Goal: Obtain resource: Download file/media

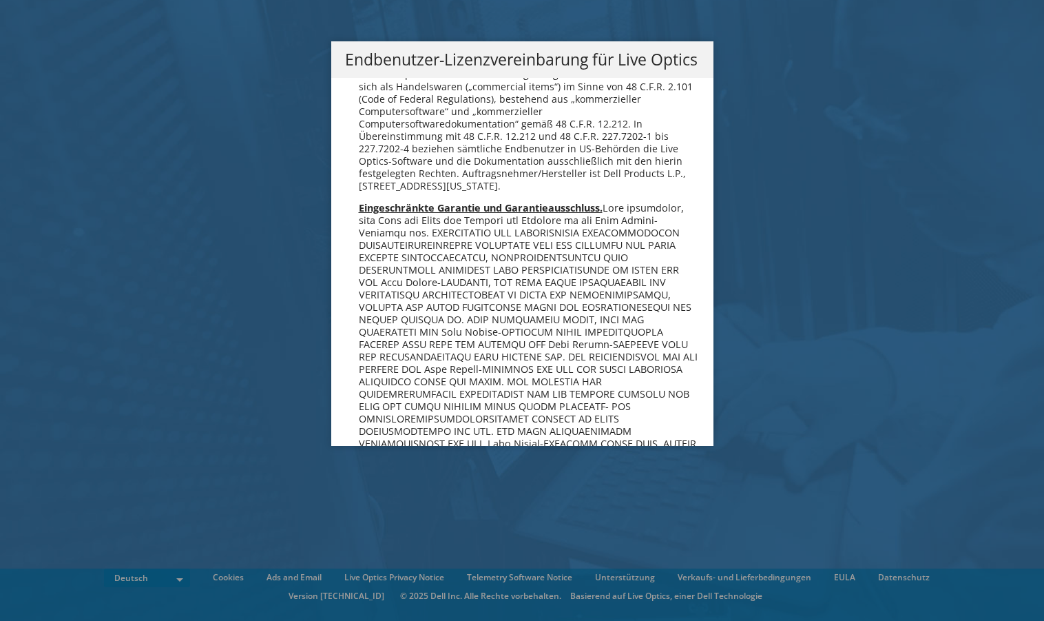
scroll to position [6771, 0]
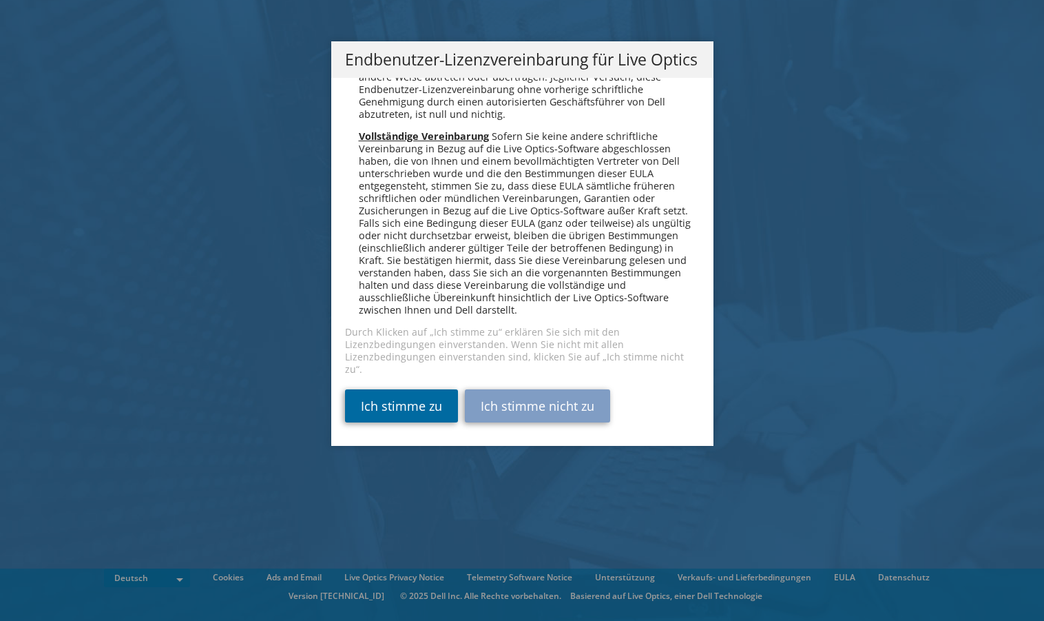
click at [404, 393] on link "Ich stimme zu" at bounding box center [401, 405] width 113 height 33
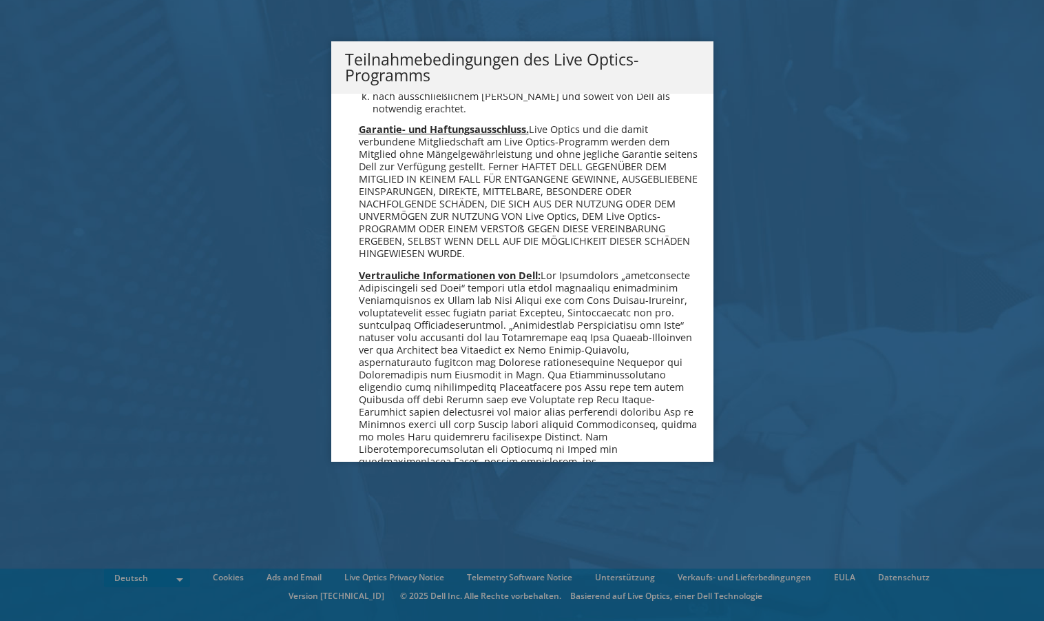
scroll to position [1346, 0]
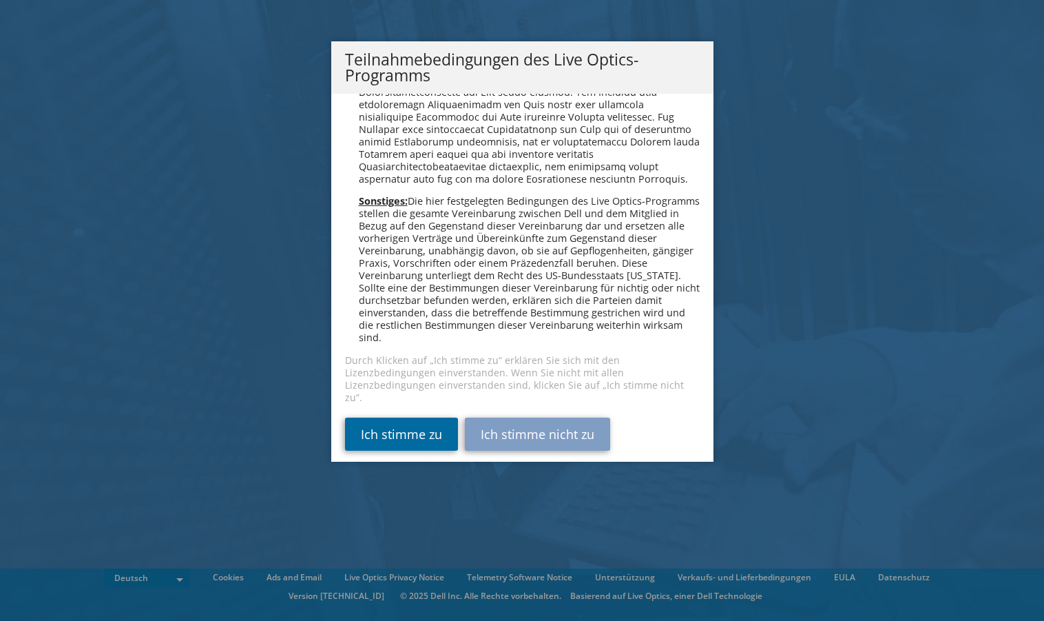
click at [387, 428] on link "Ich stimme zu" at bounding box center [401, 433] width 113 height 33
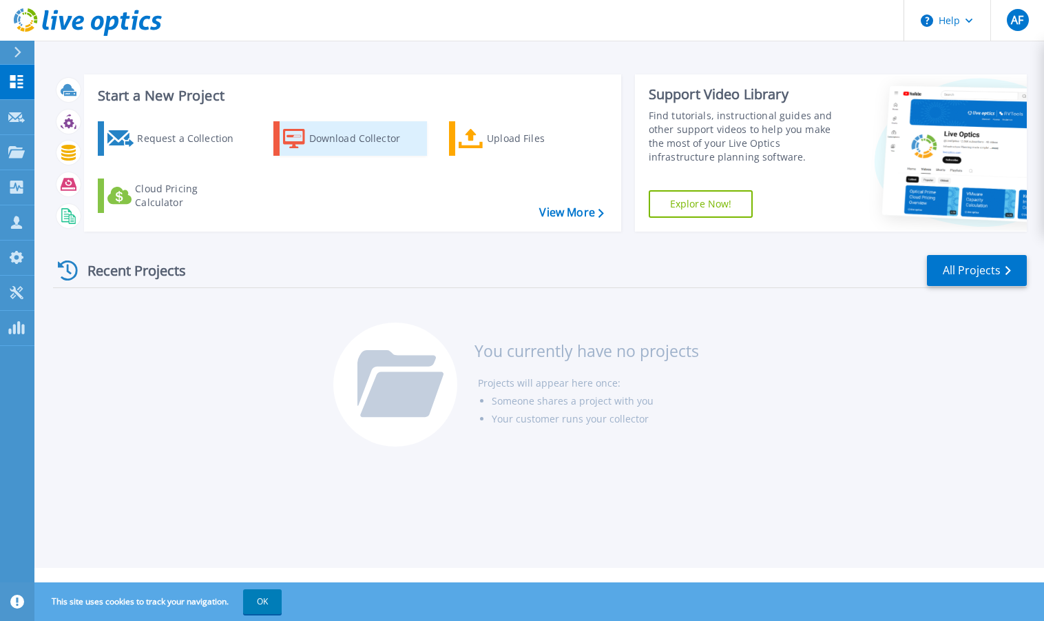
click at [343, 140] on div "Download Collector" at bounding box center [364, 139] width 110 height 28
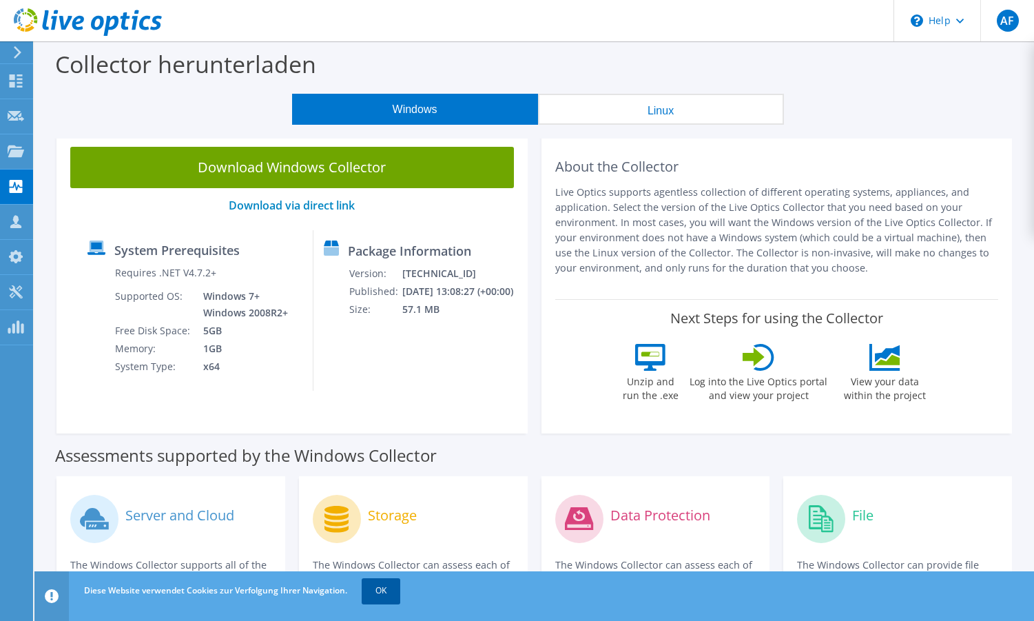
click at [376, 587] on link "OK" at bounding box center [381, 590] width 39 height 25
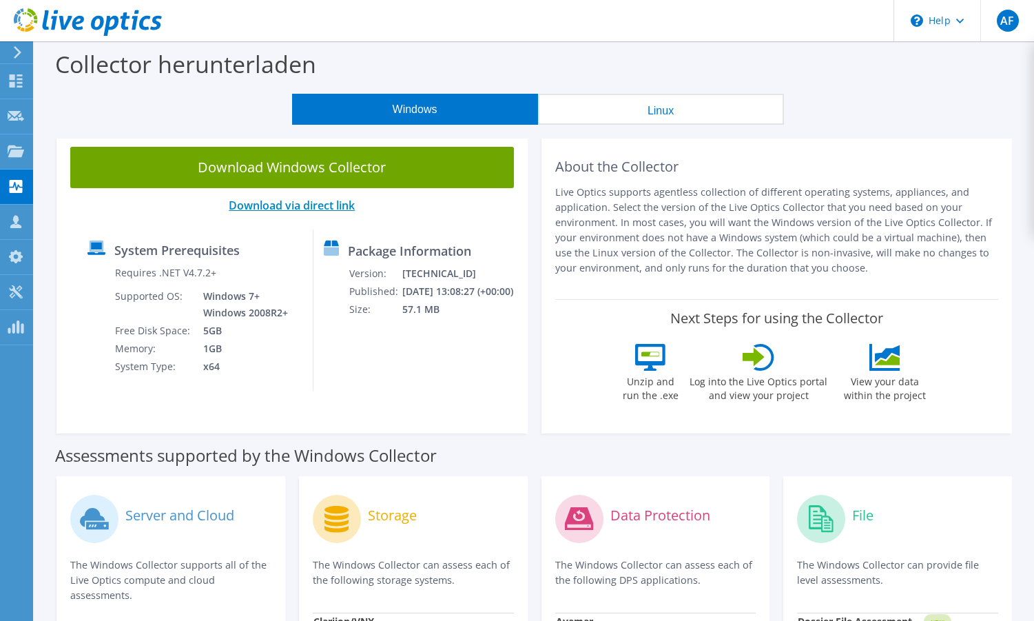
click at [305, 206] on link "Download via direct link" at bounding box center [292, 205] width 126 height 15
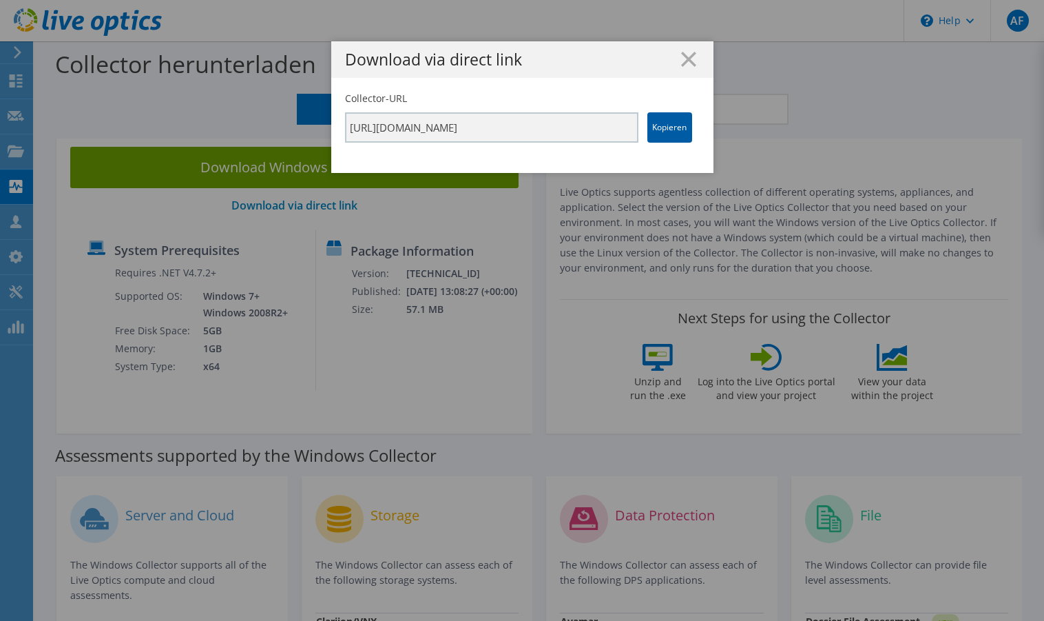
click at [655, 132] on link "Kopieren" at bounding box center [669, 127] width 45 height 30
click at [839, 295] on div "Download via direct link Collector-URL https://app.liveoptics.com/collector/dir…" at bounding box center [522, 310] width 1044 height 538
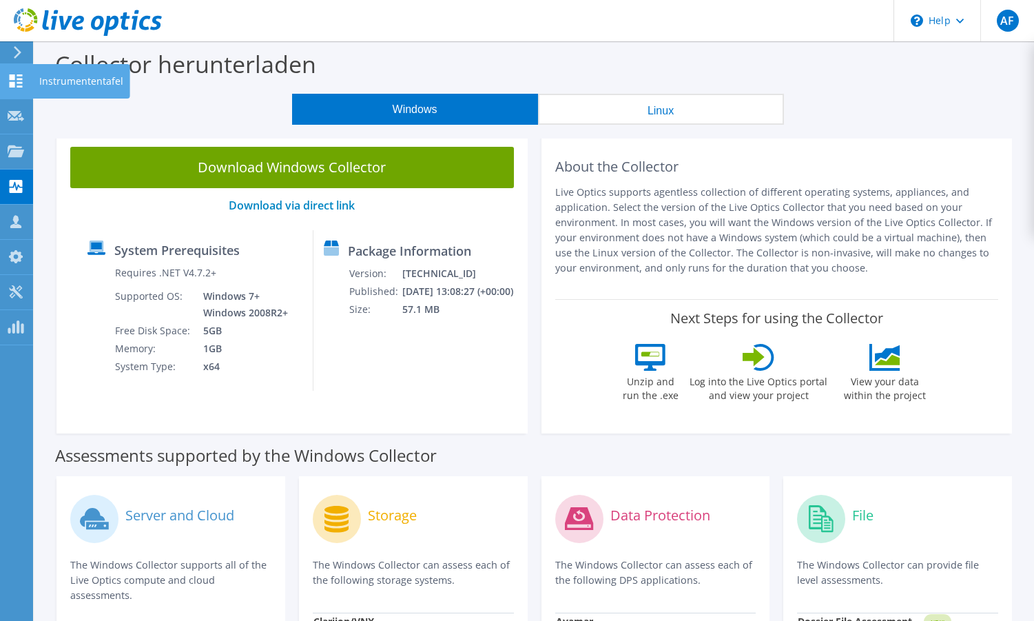
click at [23, 83] on icon at bounding box center [16, 80] width 17 height 13
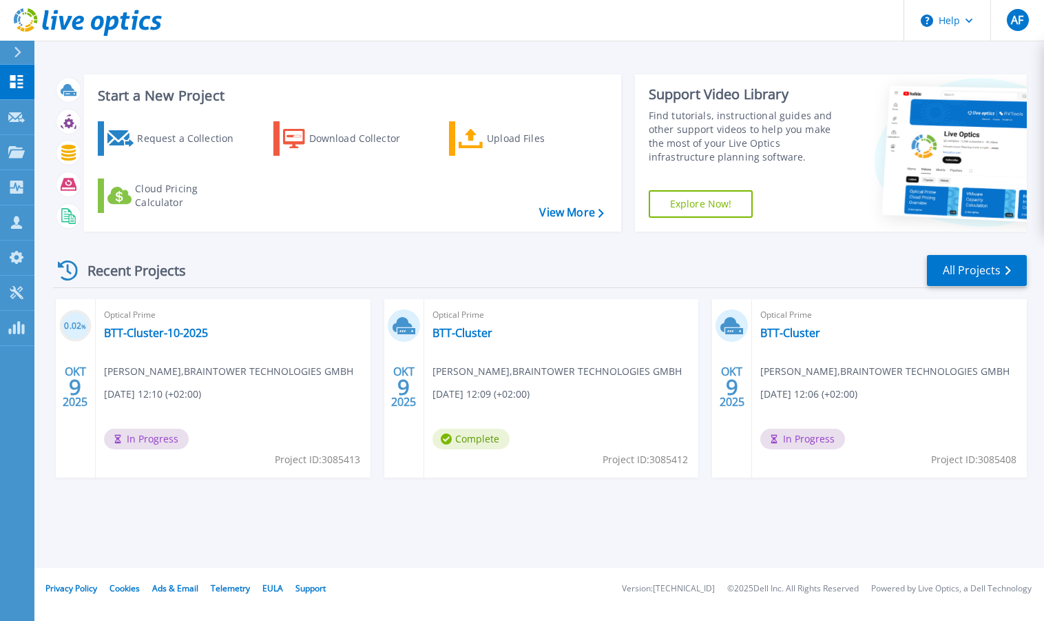
click at [813, 444] on span "In Progress" at bounding box center [802, 438] width 85 height 21
click at [791, 336] on link "BTT-Cluster" at bounding box center [790, 333] width 60 height 14
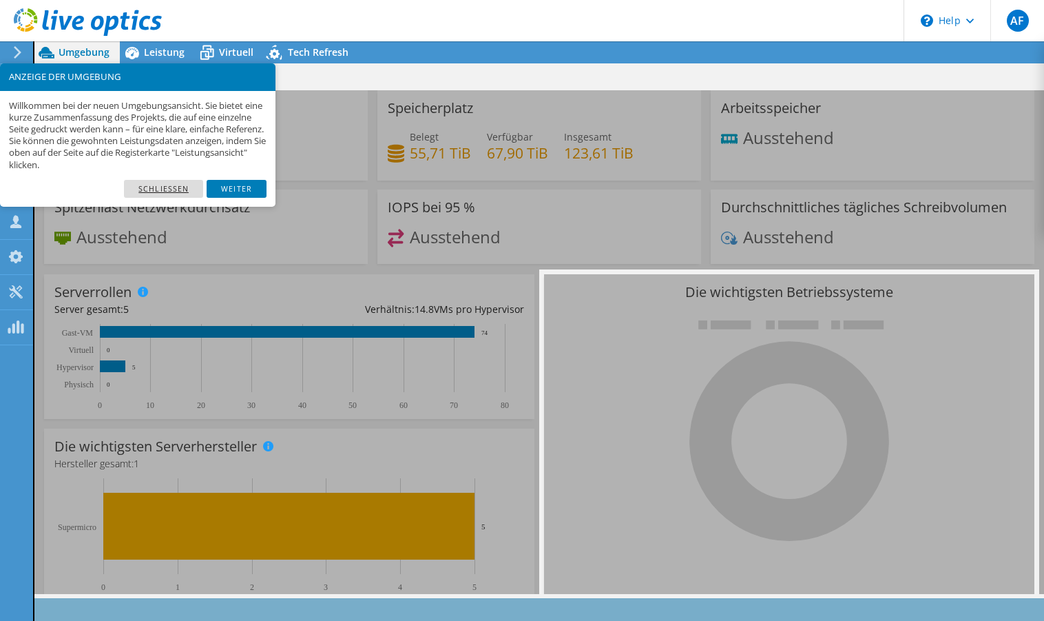
click at [156, 190] on link "Schließen" at bounding box center [163, 189] width 79 height 18
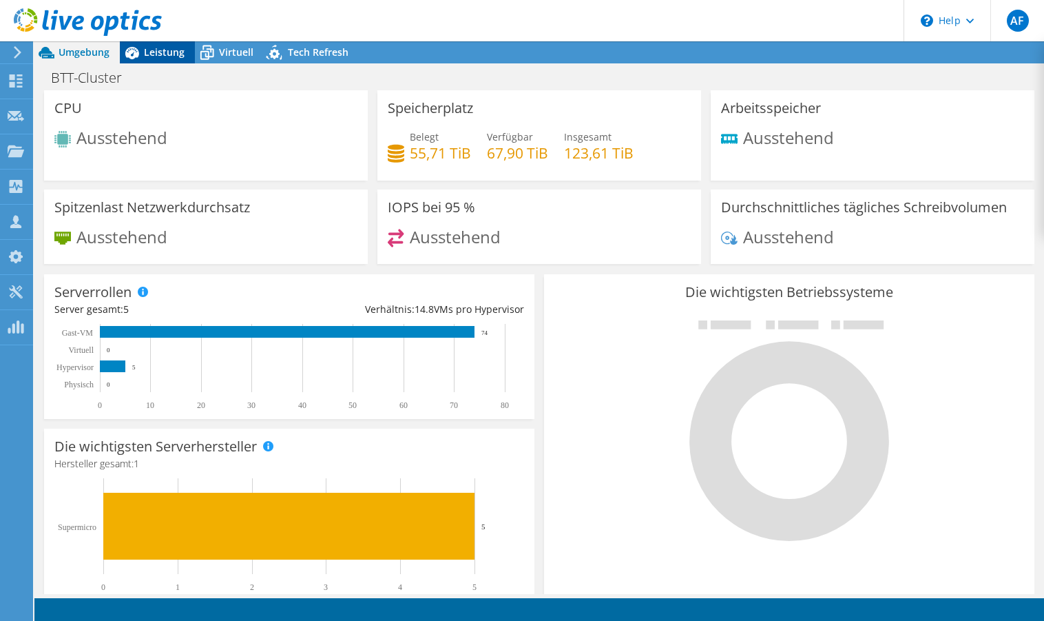
click at [155, 58] on span "Leistung" at bounding box center [164, 51] width 41 height 13
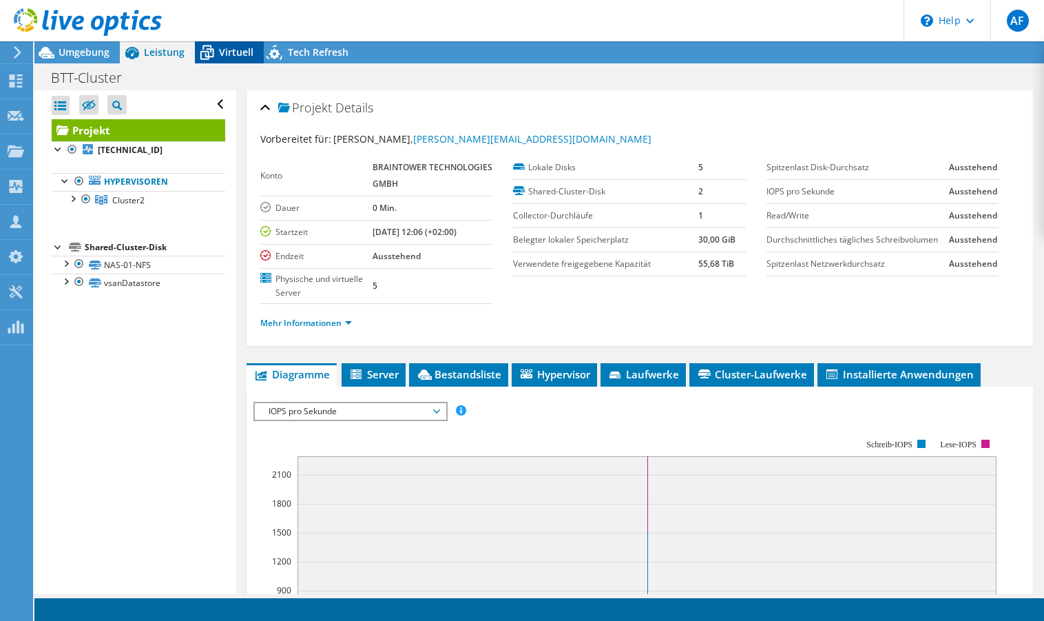
click at [242, 52] on span "Virtuell" at bounding box center [236, 51] width 34 height 13
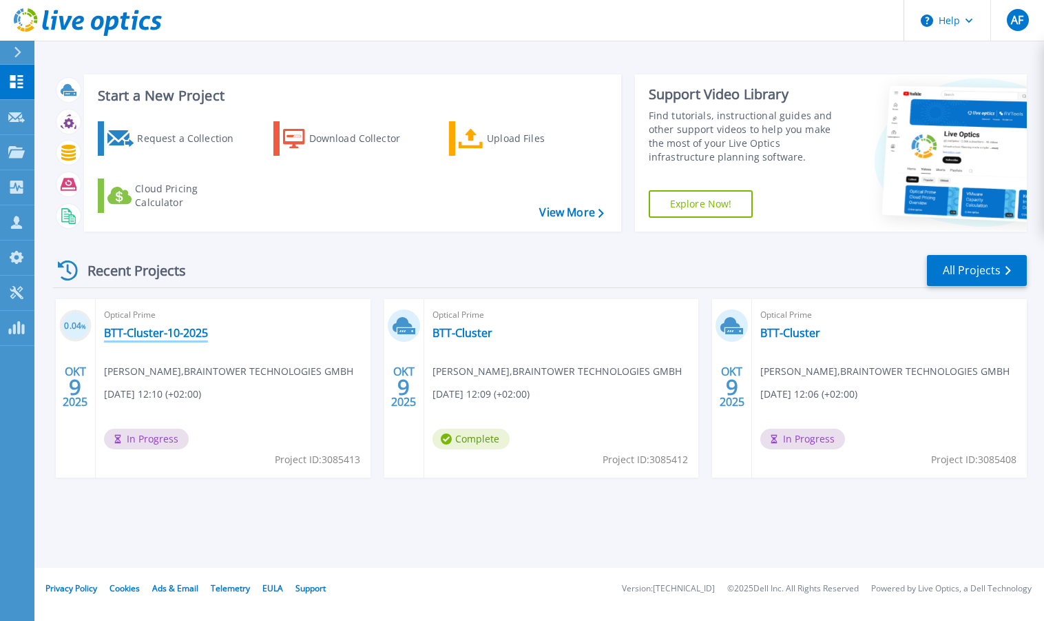
click at [160, 335] on link "BTT-Cluster-10-2025" at bounding box center [156, 333] width 104 height 14
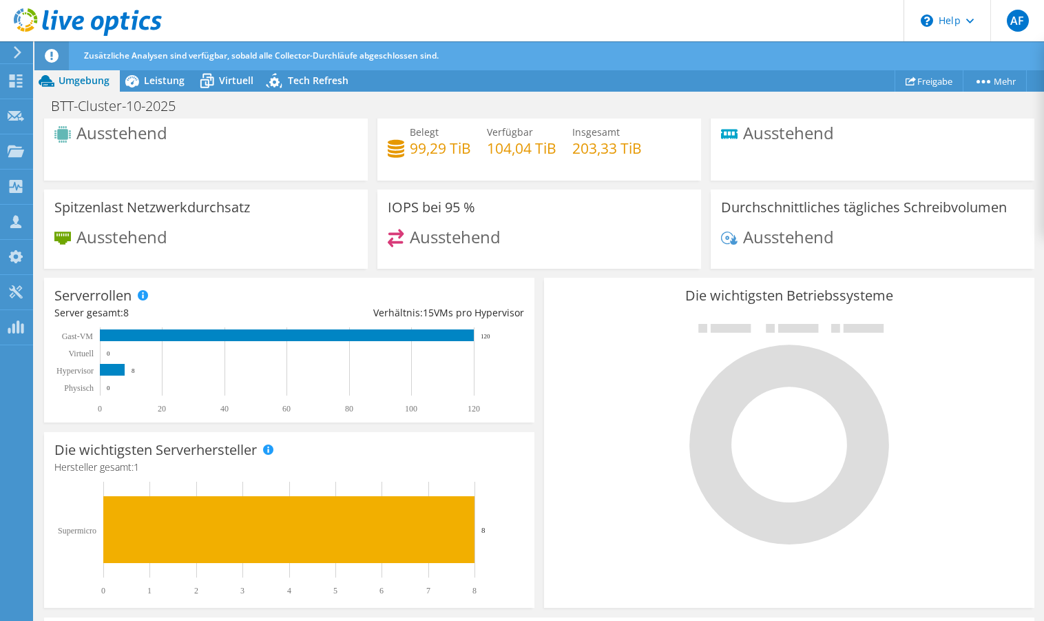
scroll to position [147, 0]
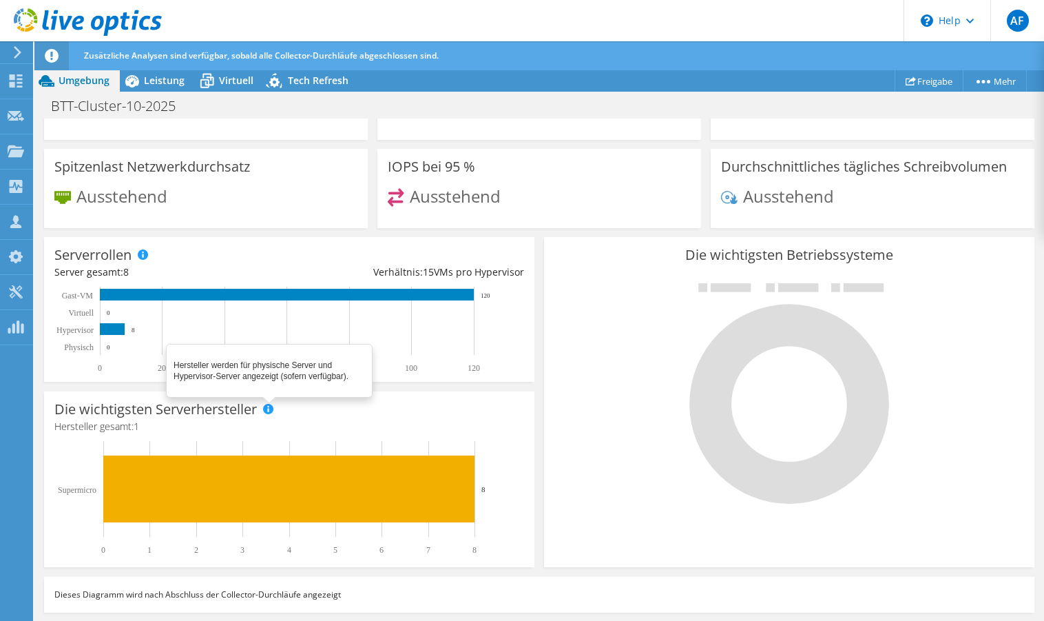
click at [271, 406] on span at bounding box center [268, 409] width 10 height 10
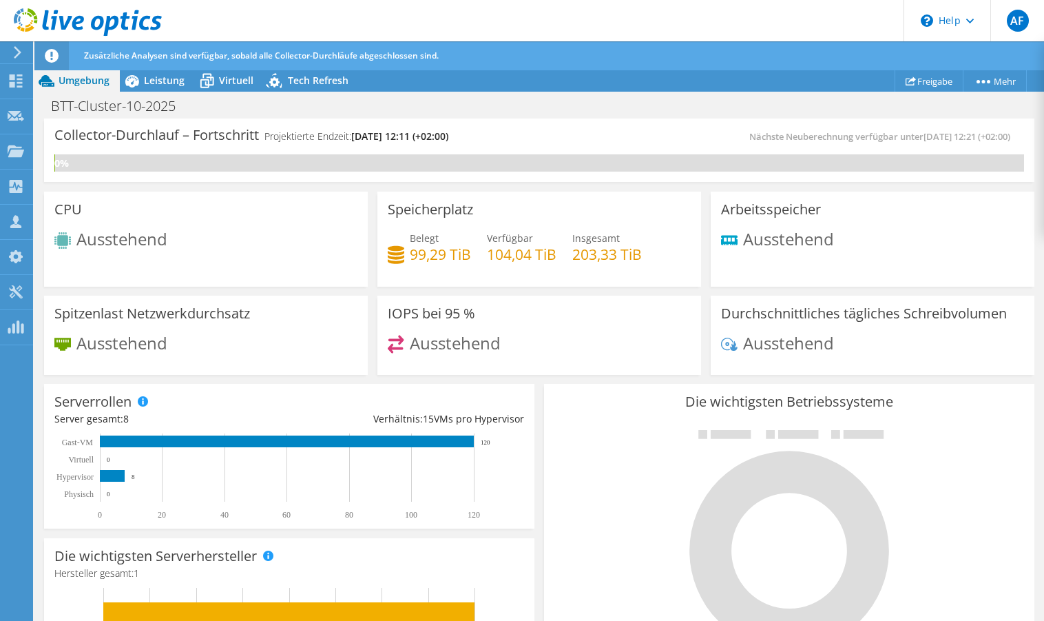
scroll to position [318, 0]
click at [227, 82] on span "Virtuell" at bounding box center [236, 80] width 34 height 13
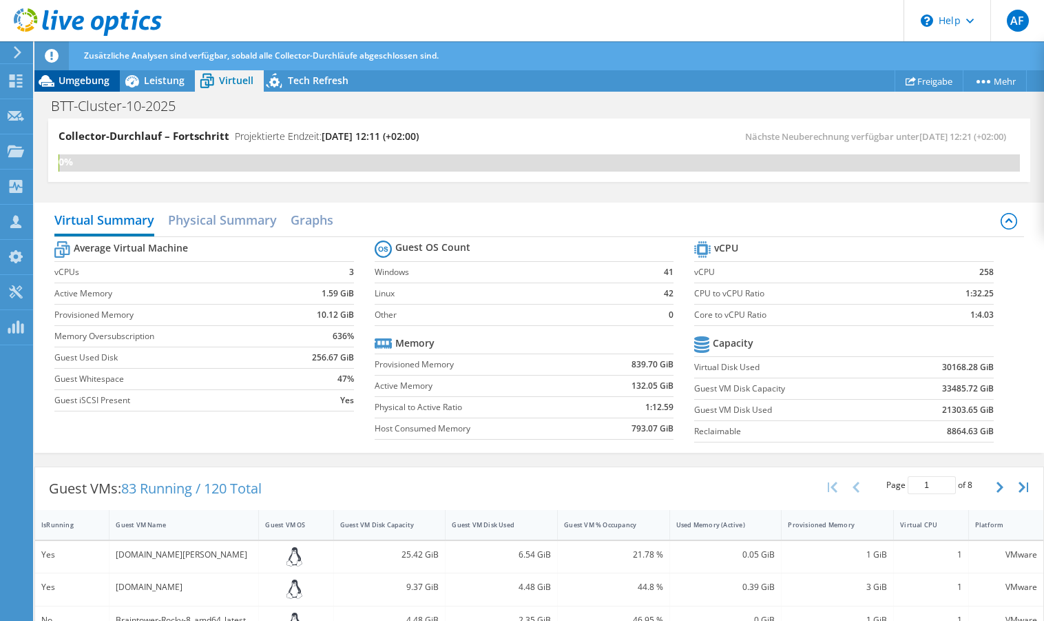
click at [66, 81] on span "Umgebung" at bounding box center [84, 80] width 51 height 13
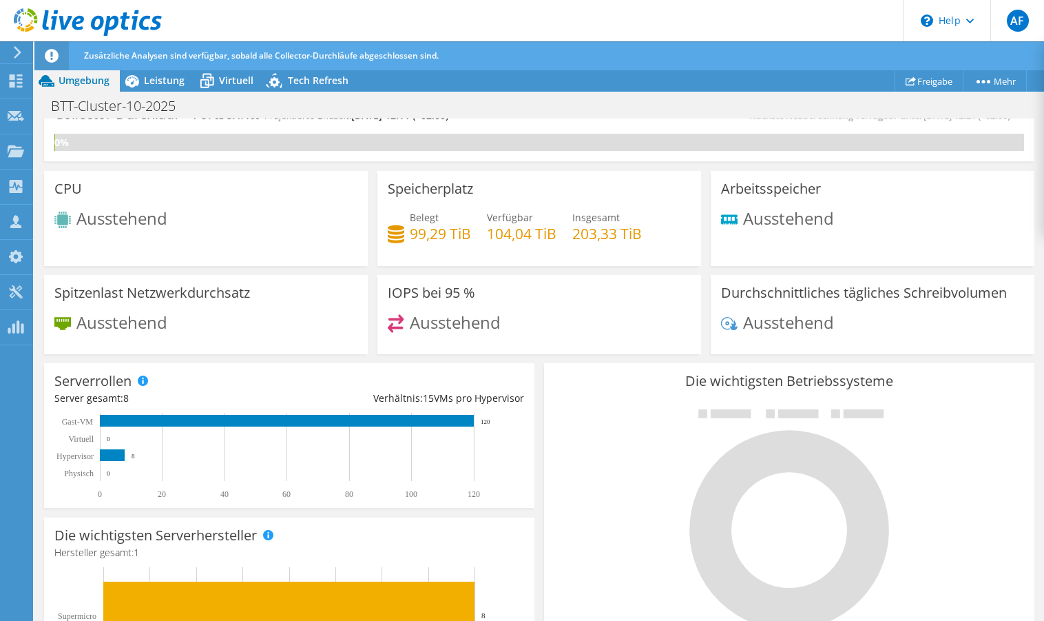
scroll to position [0, 0]
